Goal: Information Seeking & Learning: Learn about a topic

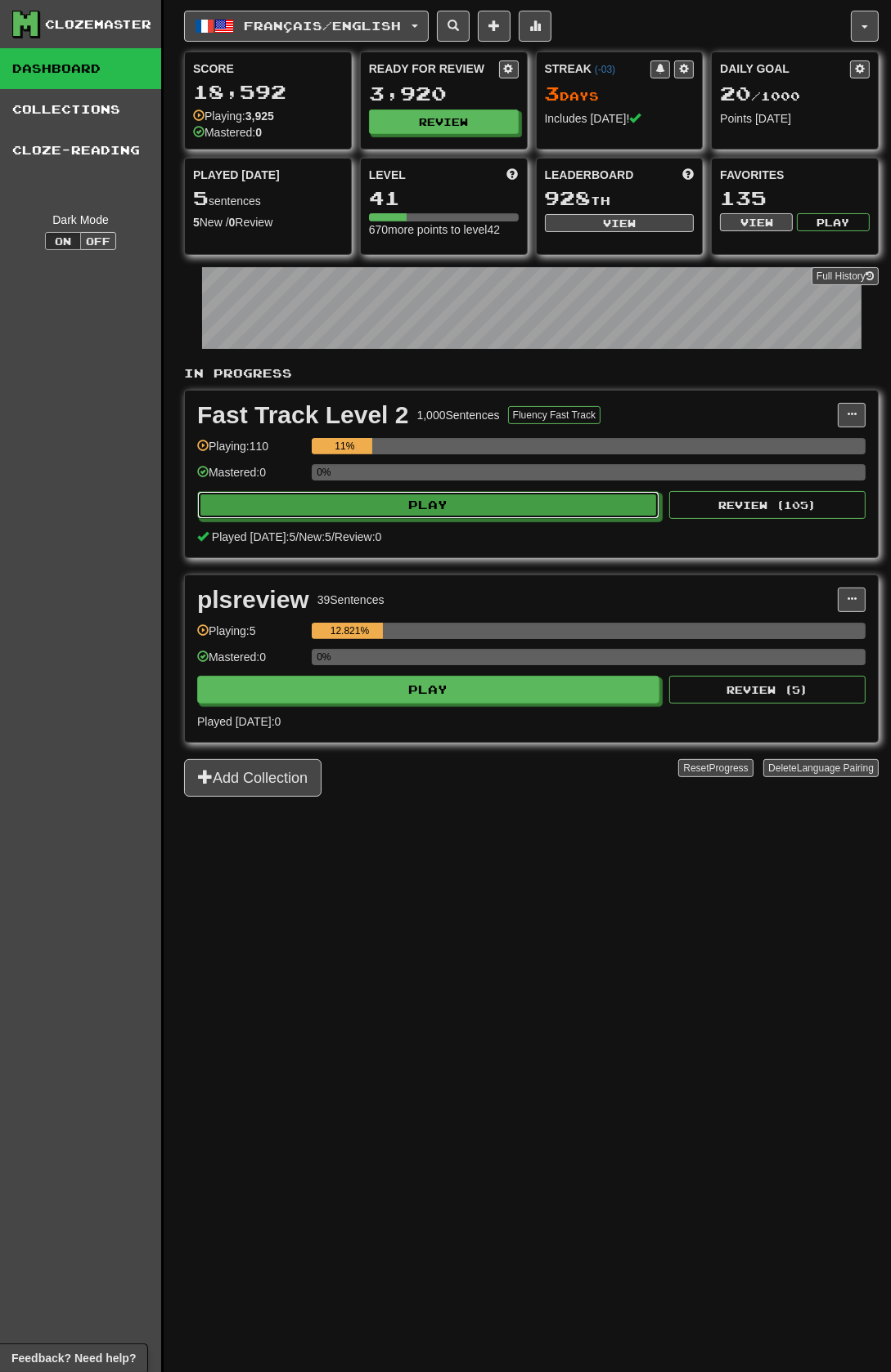
click at [487, 519] on button "Play" at bounding box center [429, 505] width 462 height 28
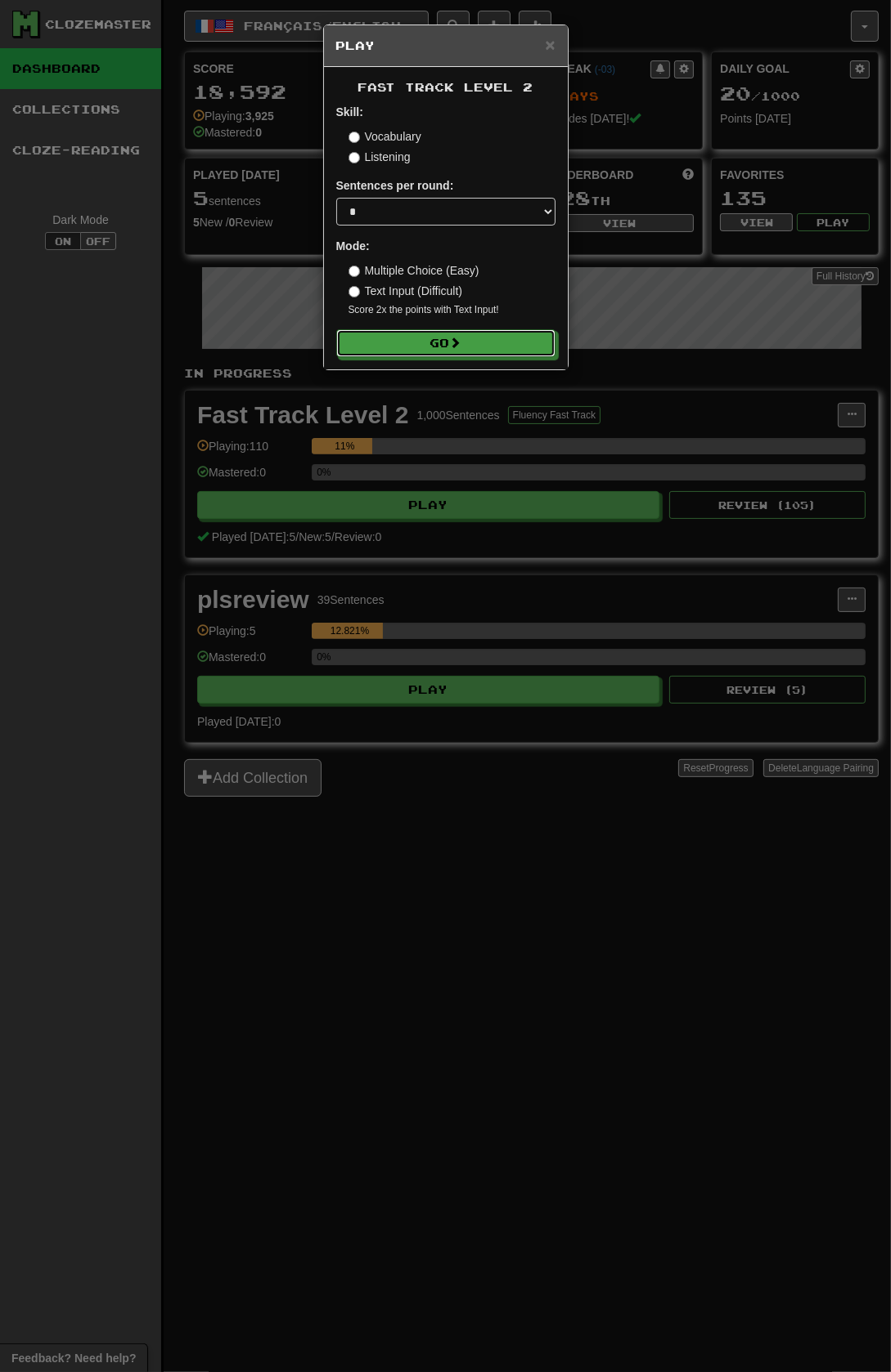
click at [462, 349] on span at bounding box center [455, 342] width 11 height 11
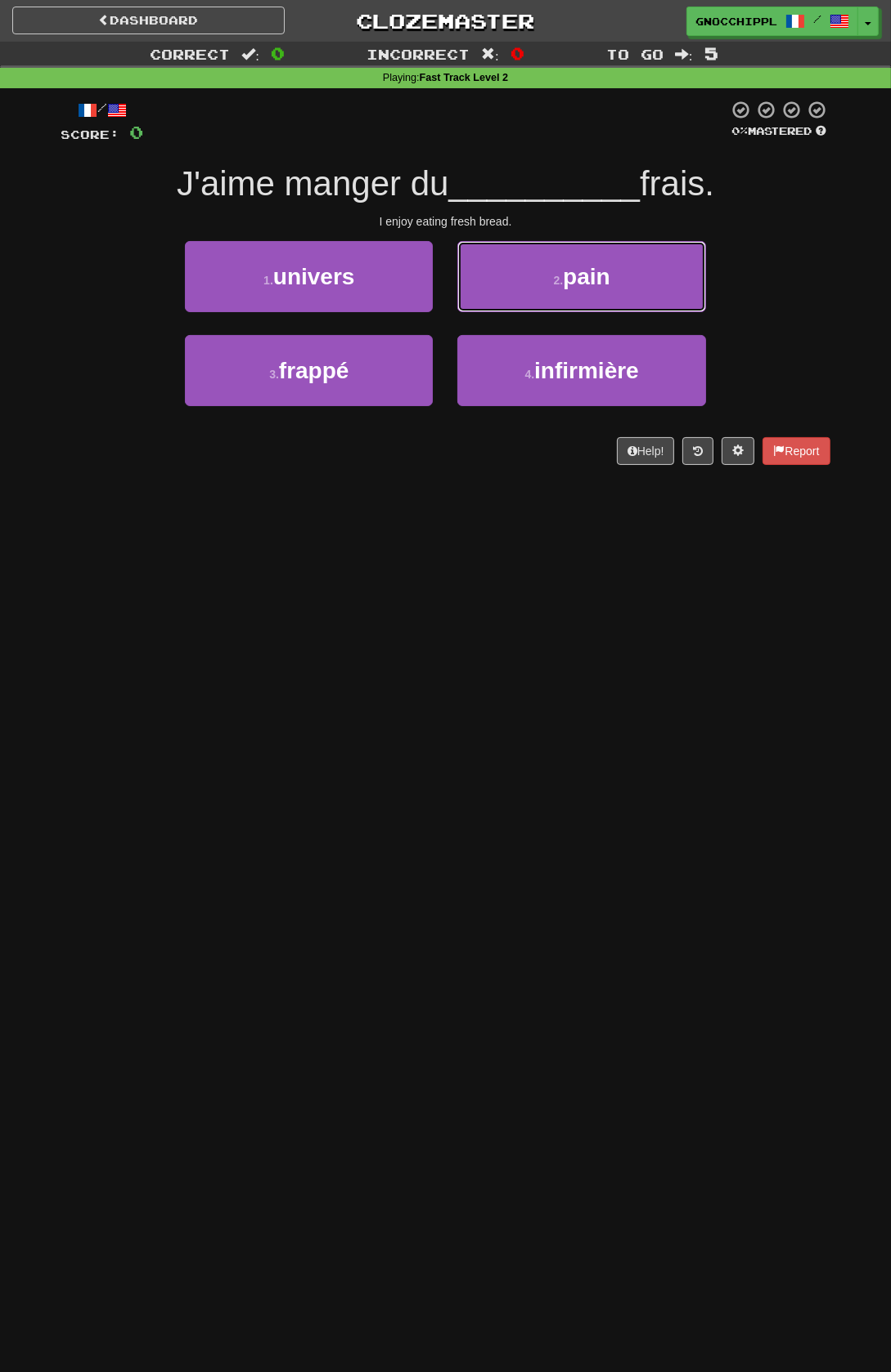
click at [592, 279] on span "pain" at bounding box center [586, 277] width 48 height 26
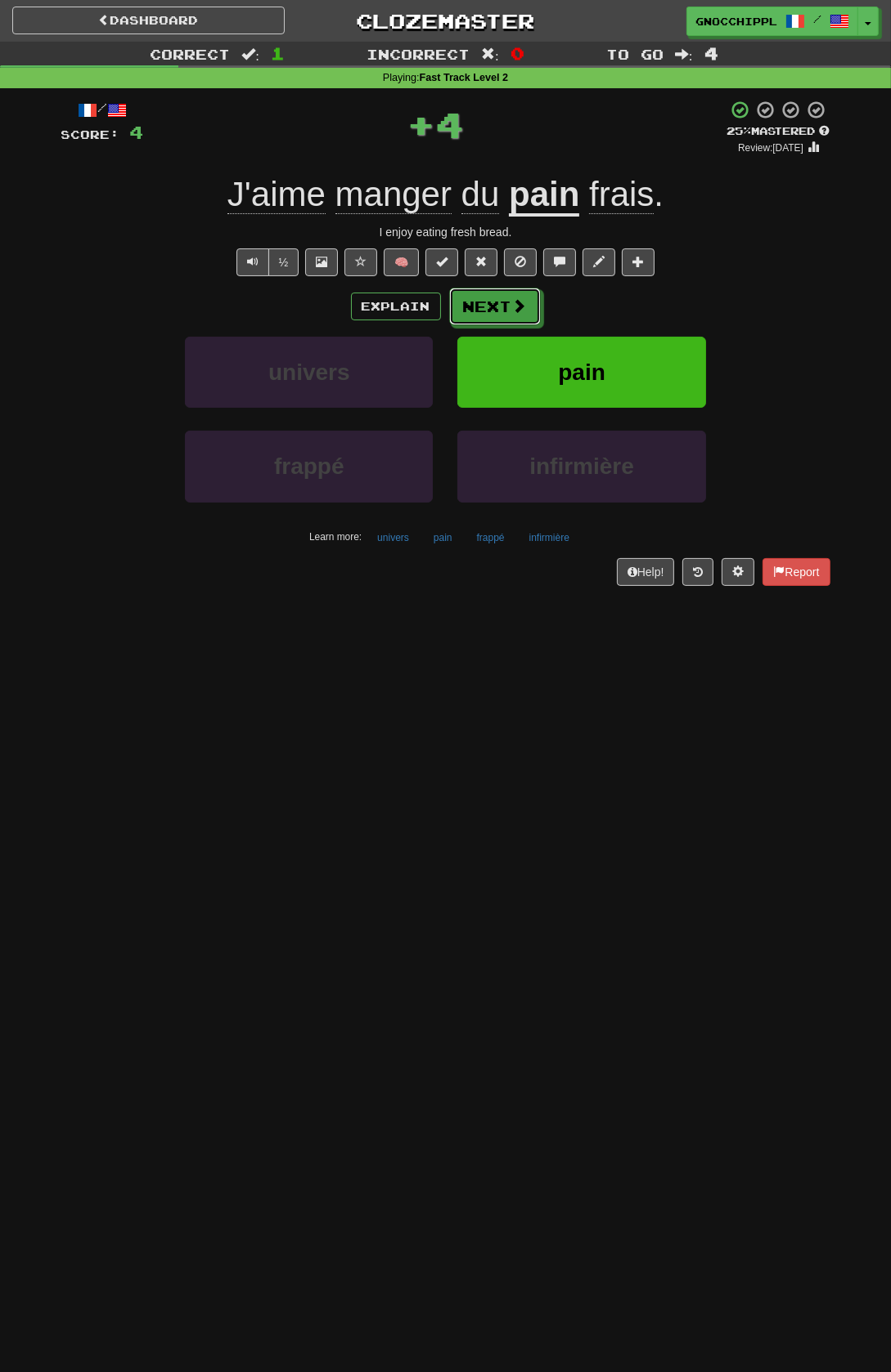
click at [500, 303] on button "Next" at bounding box center [495, 306] width 92 height 38
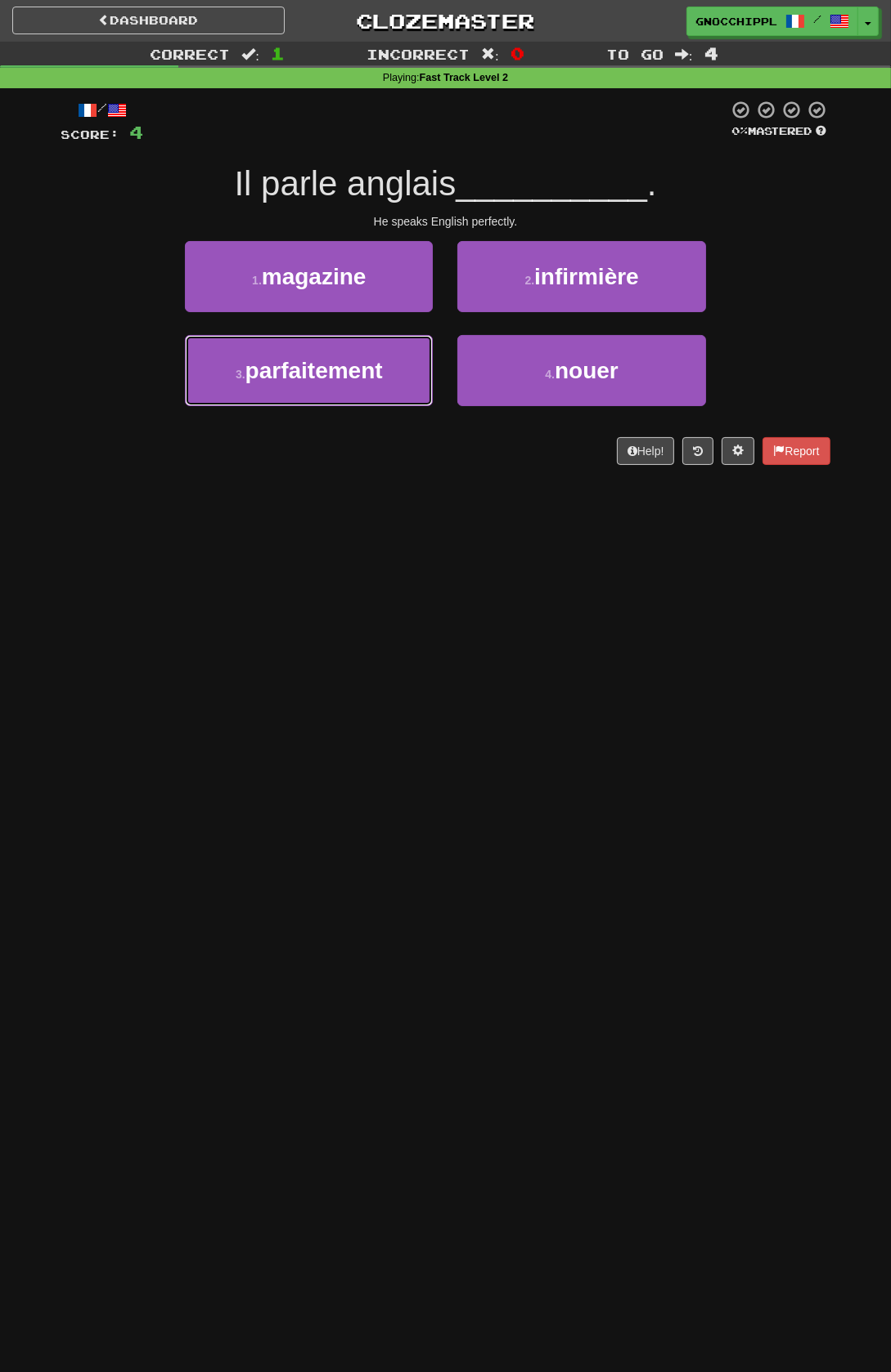
click at [364, 359] on span "parfaitement" at bounding box center [314, 371] width 138 height 26
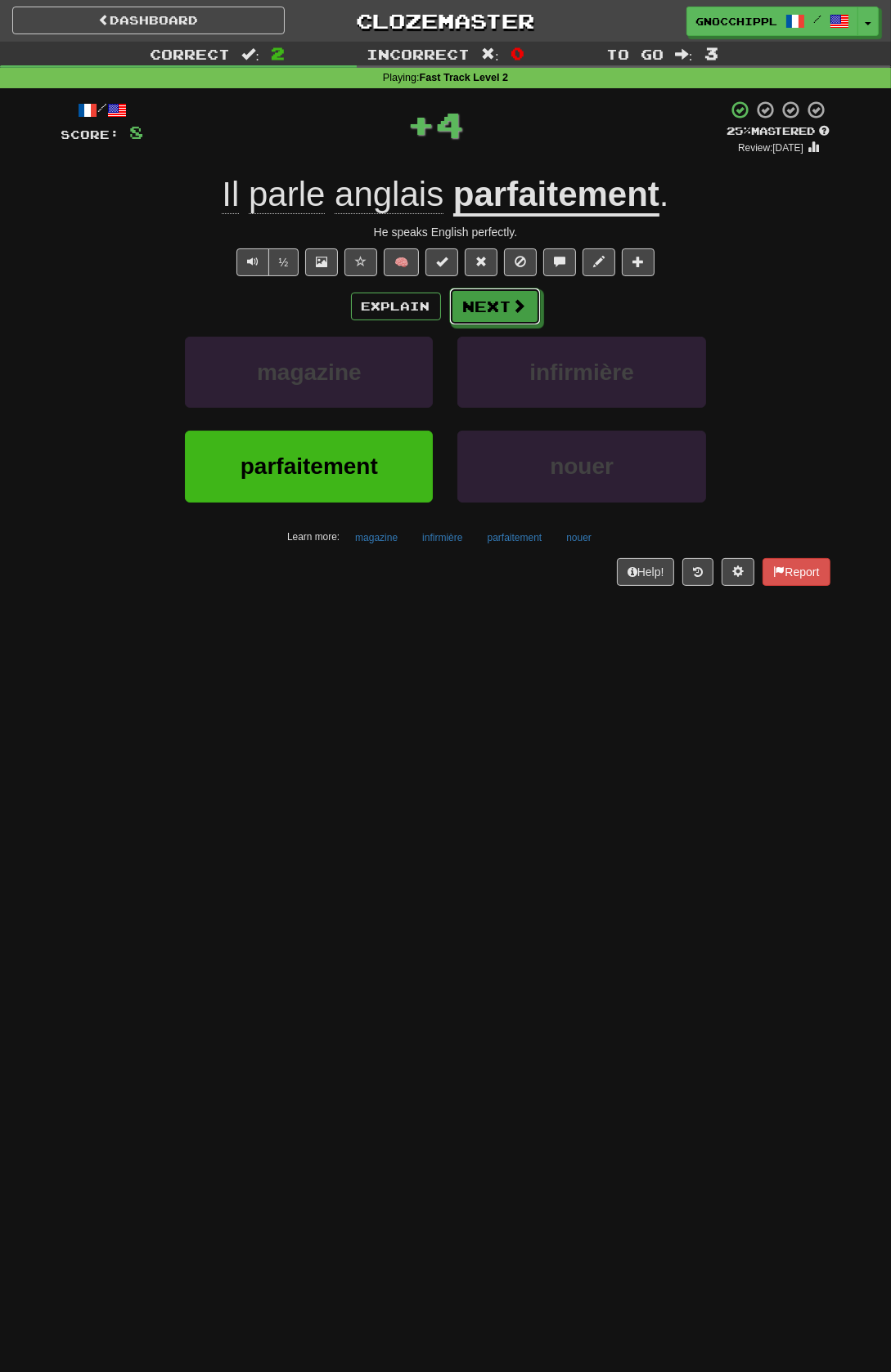
click at [507, 314] on button "Next" at bounding box center [495, 306] width 92 height 38
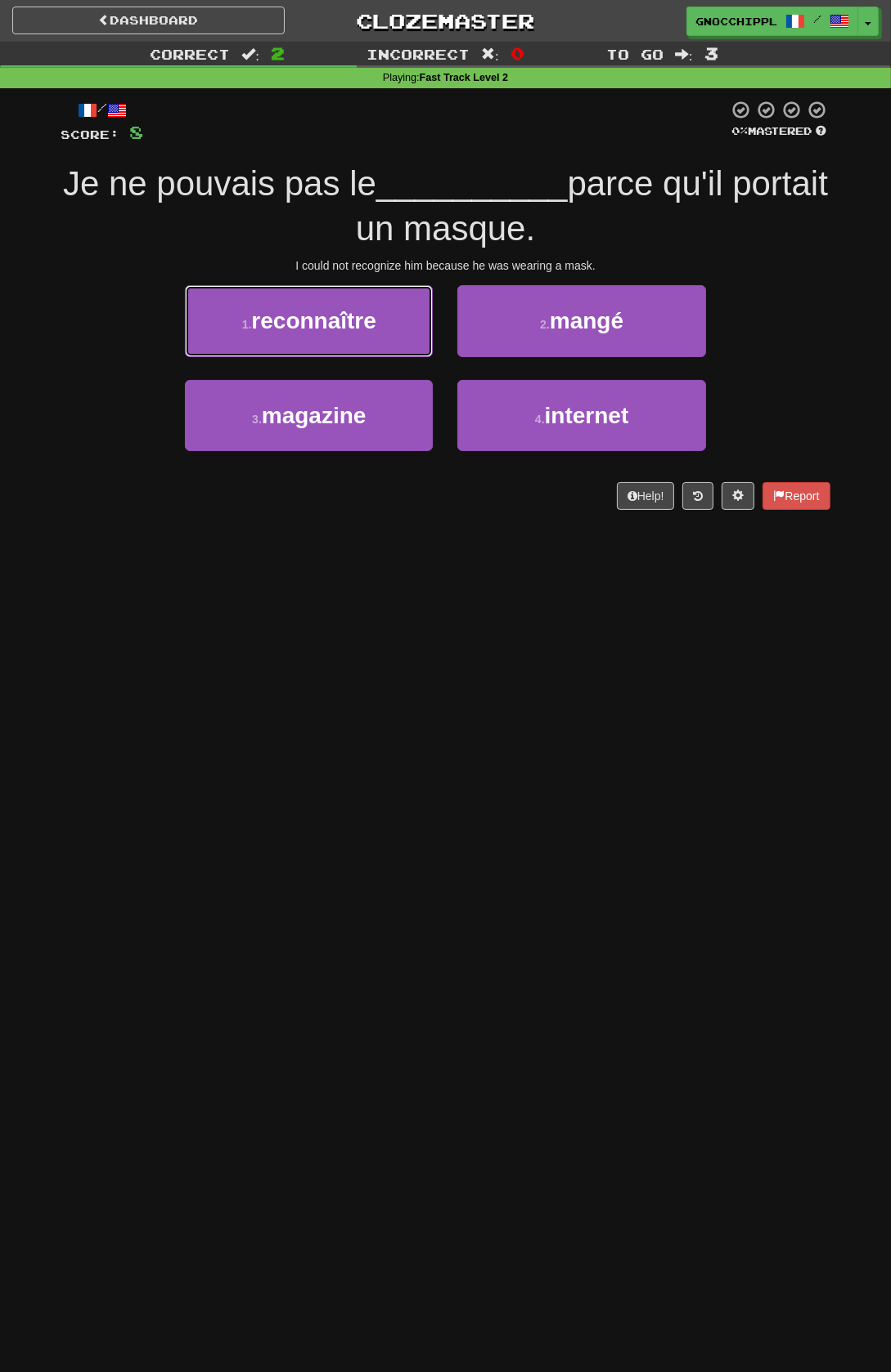
click at [376, 334] on span "reconnaître" at bounding box center [314, 321] width 125 height 26
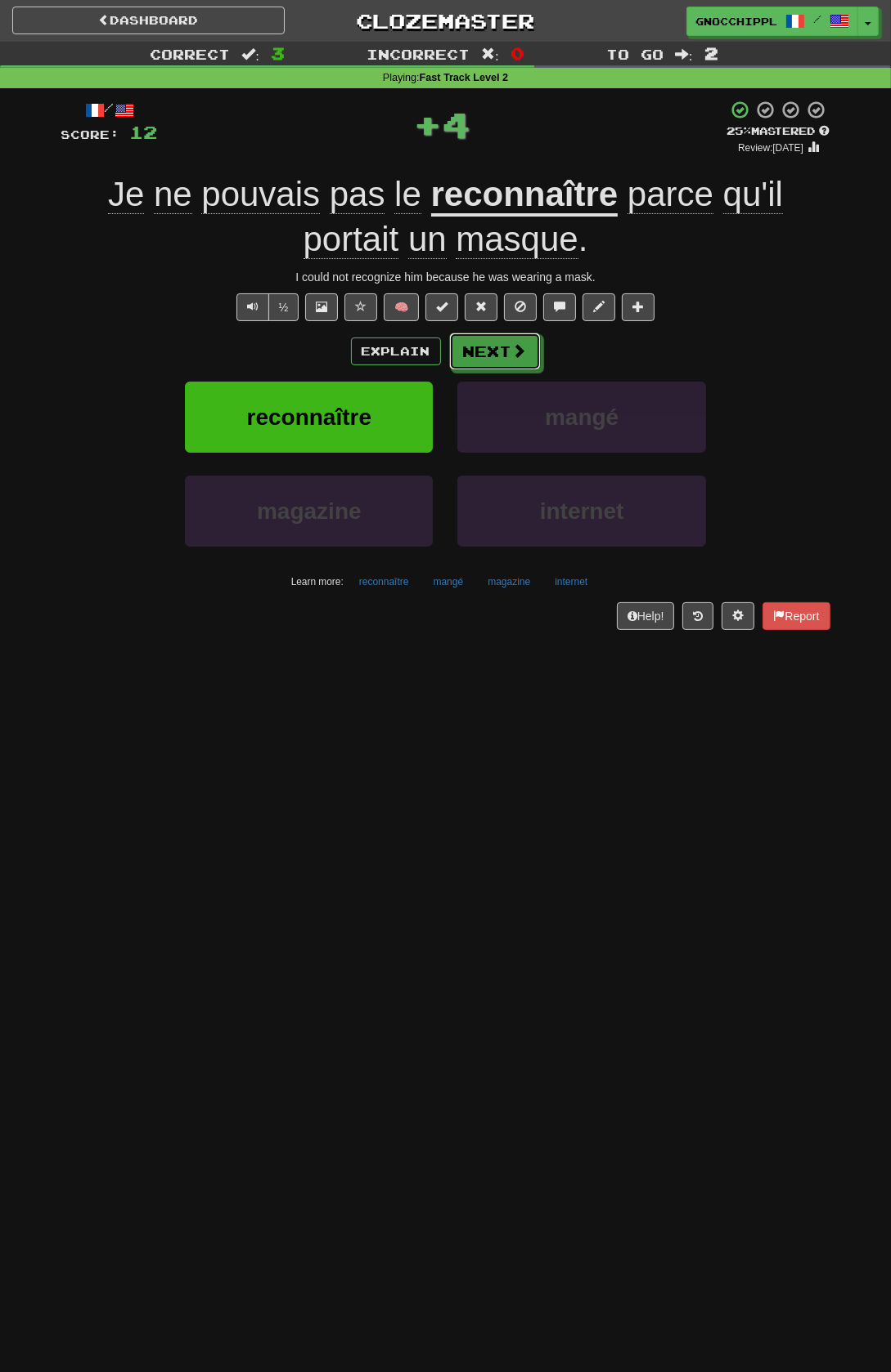
click at [516, 346] on span at bounding box center [519, 350] width 15 height 15
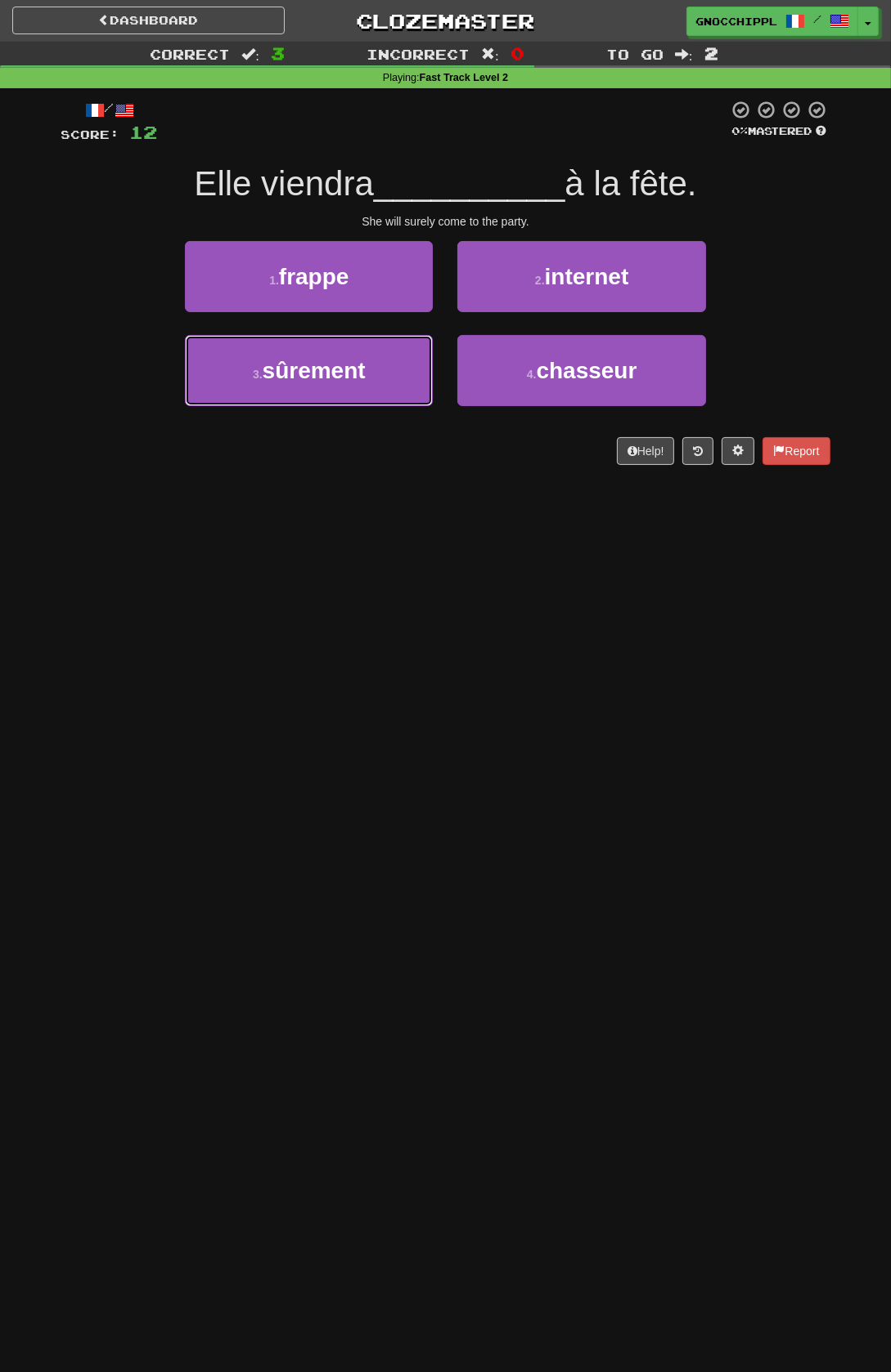
click at [364, 383] on span "sûrement" at bounding box center [314, 371] width 103 height 26
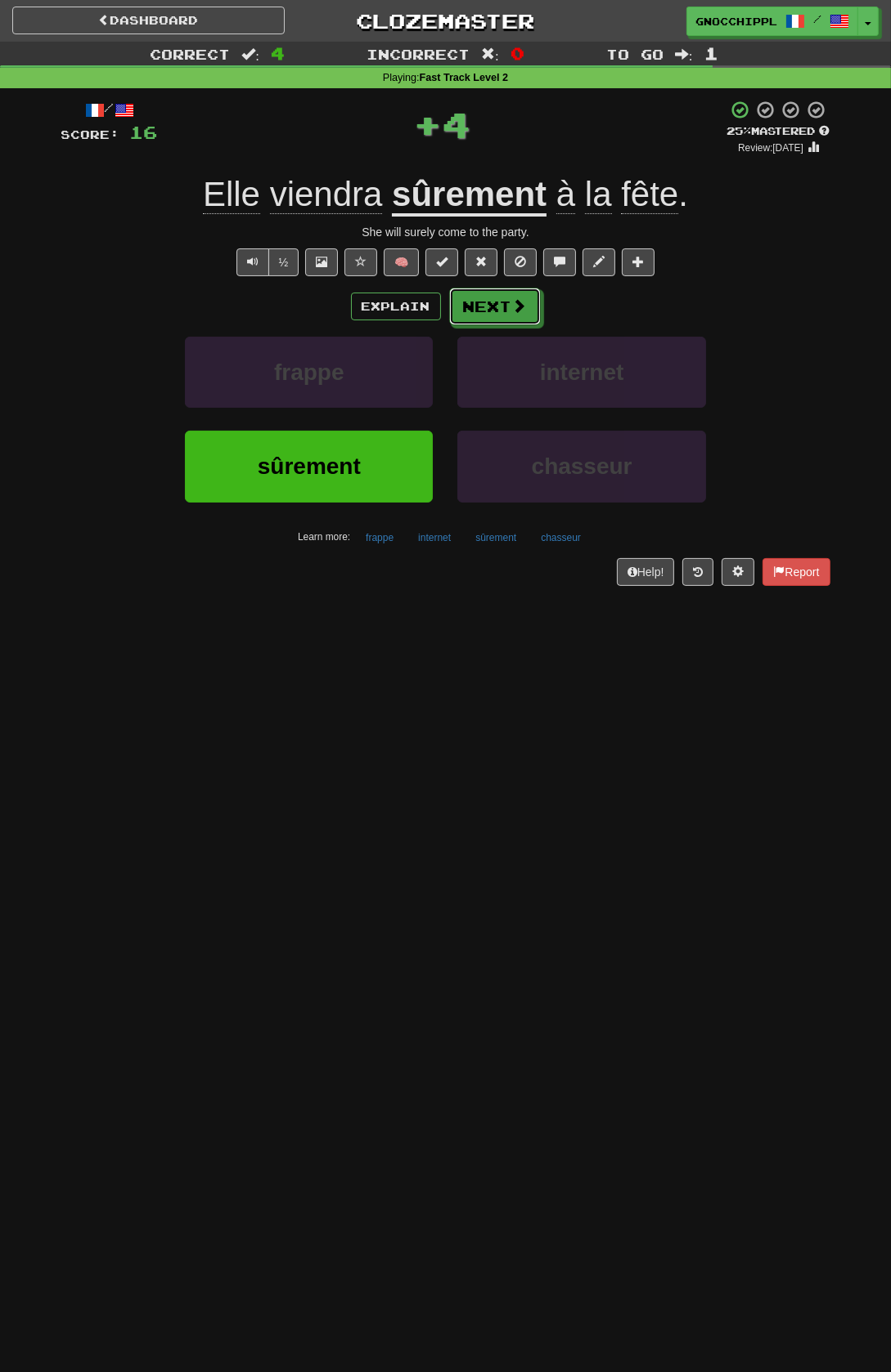
click at [486, 304] on button "Next" at bounding box center [495, 306] width 92 height 38
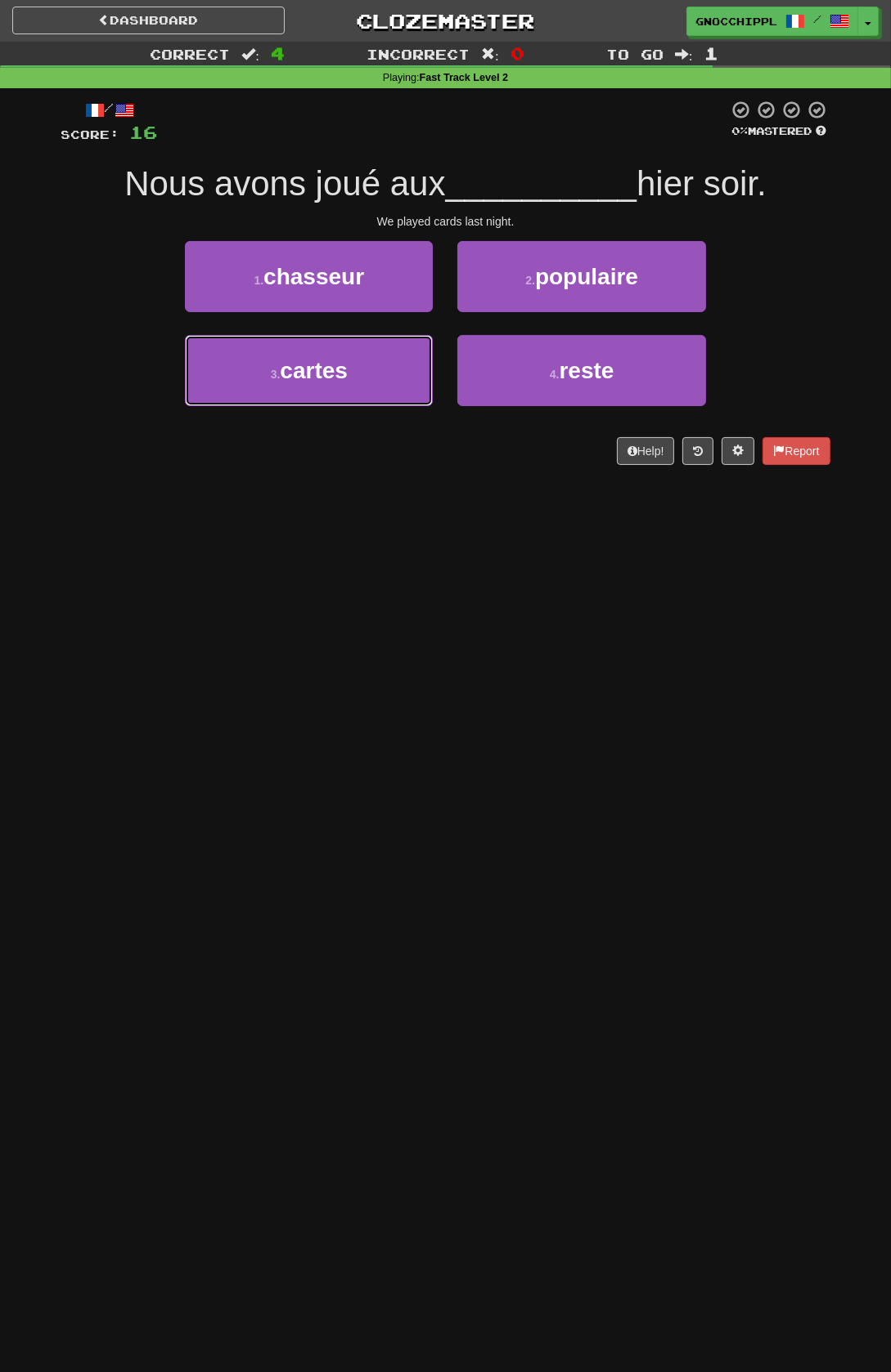
click at [372, 382] on button "3 . cartes" at bounding box center [308, 371] width 248 height 72
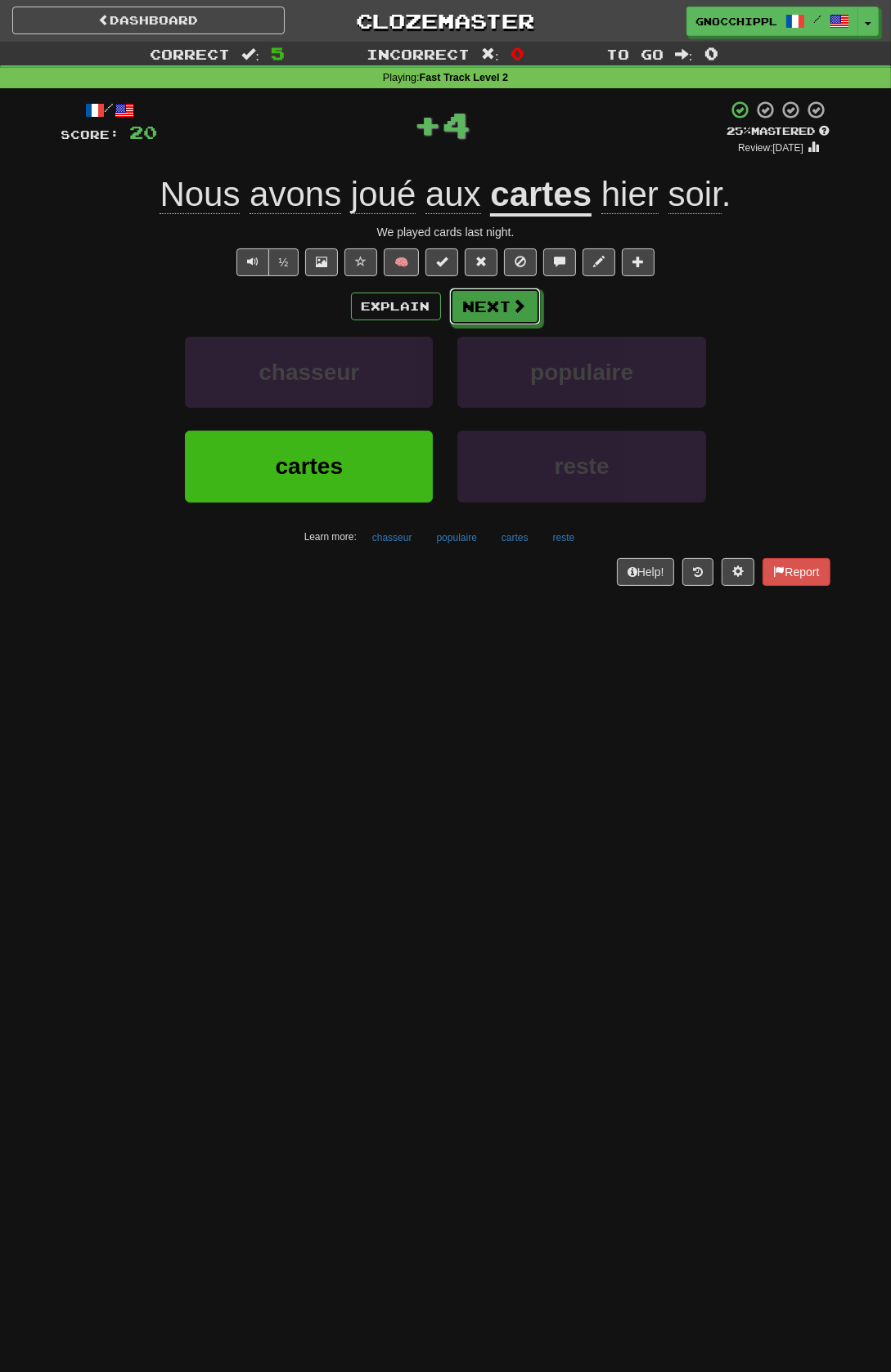
click at [505, 300] on button "Next" at bounding box center [495, 306] width 92 height 38
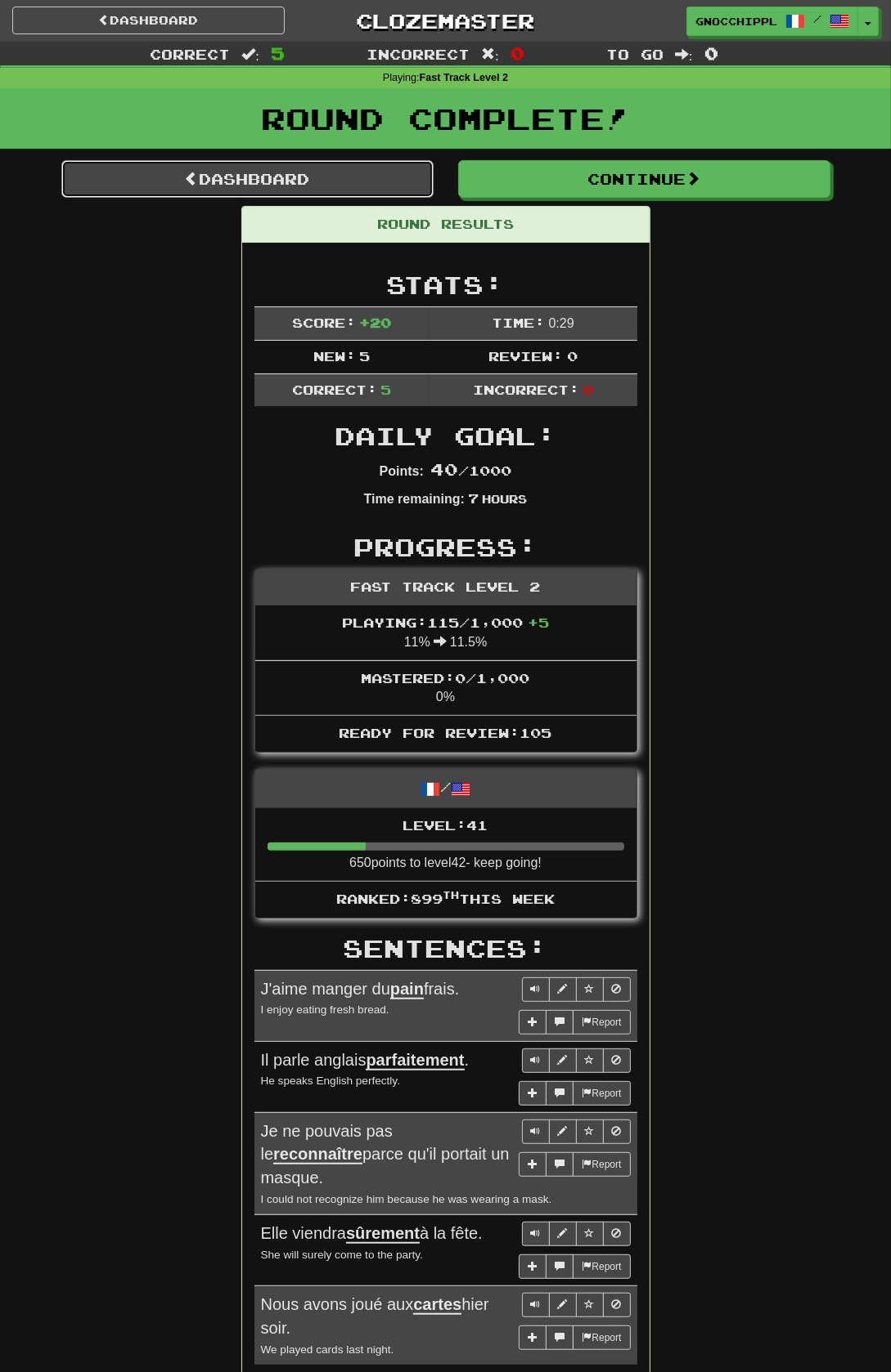
click at [343, 198] on link "Dashboard" at bounding box center [248, 179] width 373 height 38
